Goal: Task Accomplishment & Management: Use online tool/utility

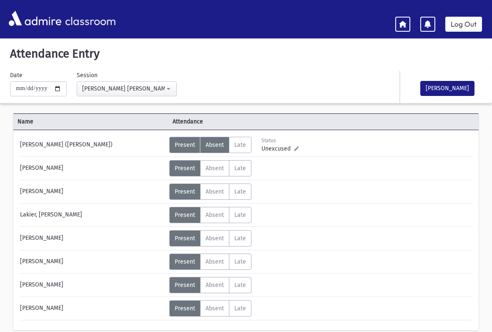
scroll to position [36, 0]
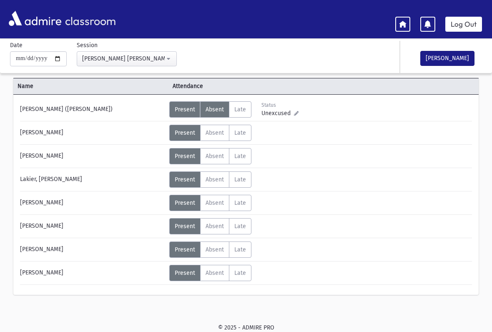
click at [214, 108] on span "Absent" at bounding box center [215, 109] width 18 height 7
click at [219, 108] on span "Absent" at bounding box center [215, 109] width 18 height 7
click at [448, 64] on button "[PERSON_NAME]" at bounding box center [447, 58] width 54 height 15
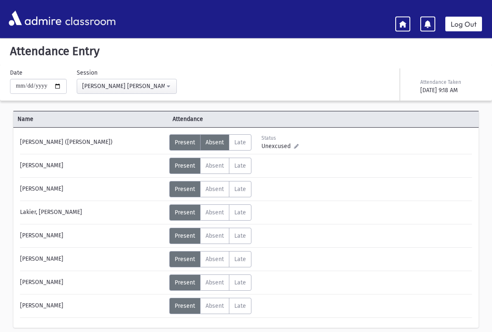
scroll to position [0, 0]
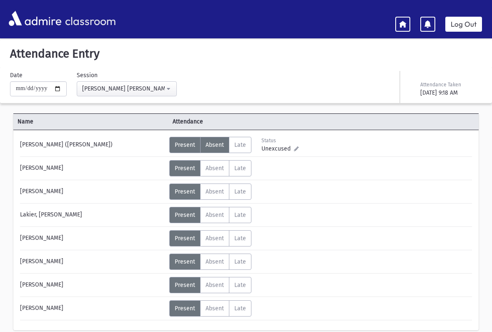
click at [400, 12] on div "classroom Log Out" at bounding box center [246, 19] width 492 height 23
click at [406, 20] on icon at bounding box center [403, 24] width 8 height 8
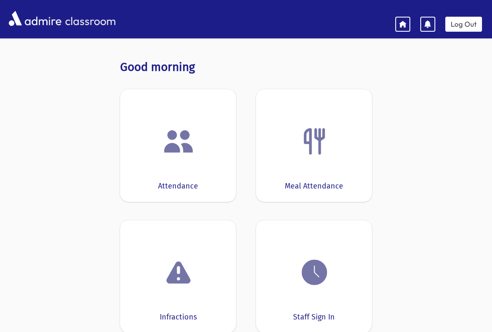
click at [326, 274] on img at bounding box center [315, 273] width 32 height 32
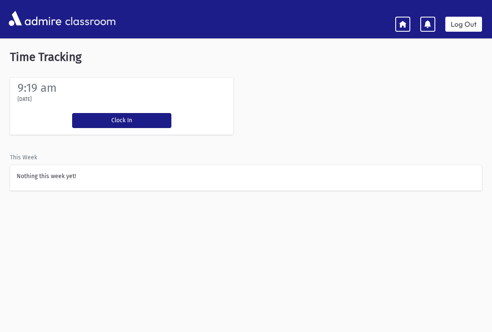
click at [129, 121] on button "Clock In" at bounding box center [121, 120] width 99 height 15
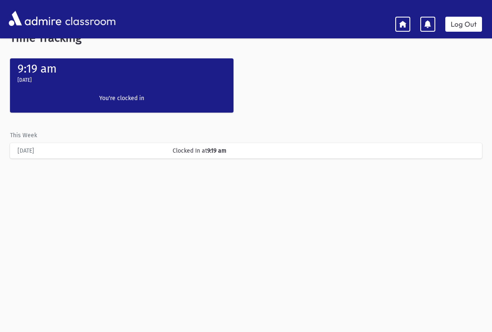
scroll to position [35, 0]
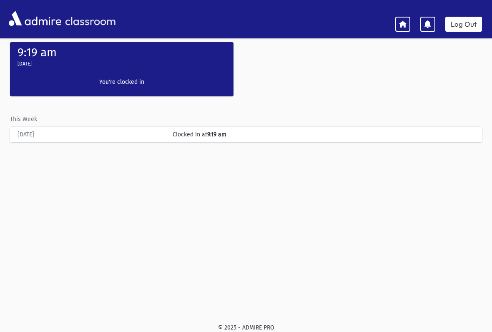
click at [402, 21] on icon at bounding box center [403, 24] width 8 height 8
